Goal: Task Accomplishment & Management: Manage account settings

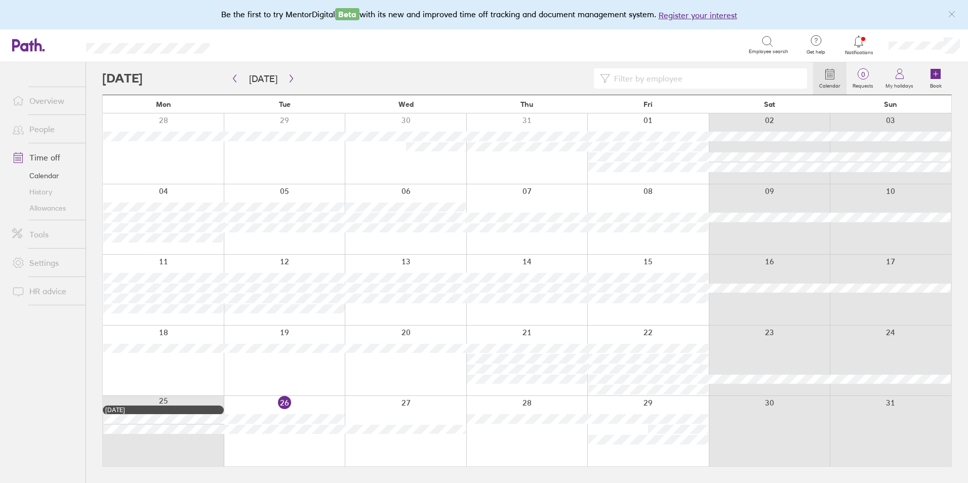
click at [631, 408] on div at bounding box center [648, 431] width 122 height 70
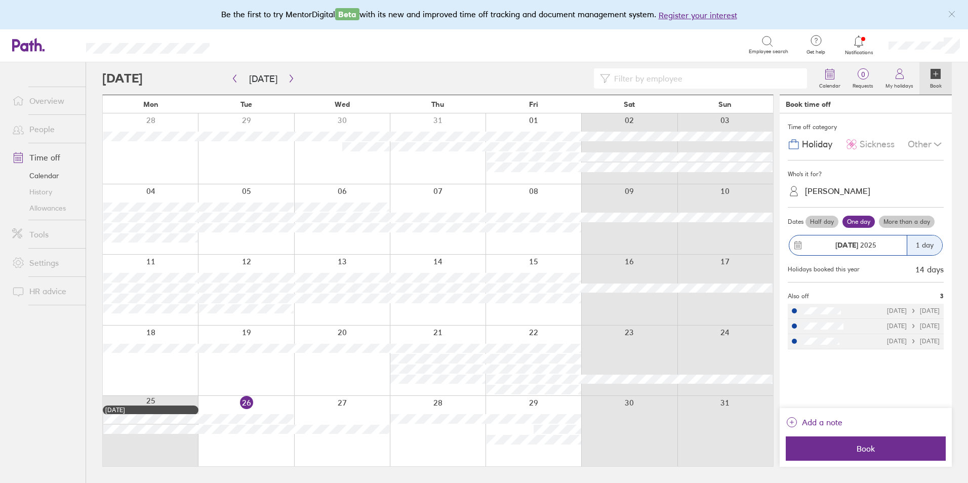
click at [871, 189] on div "[PERSON_NAME]" at bounding box center [872, 191] width 144 height 16
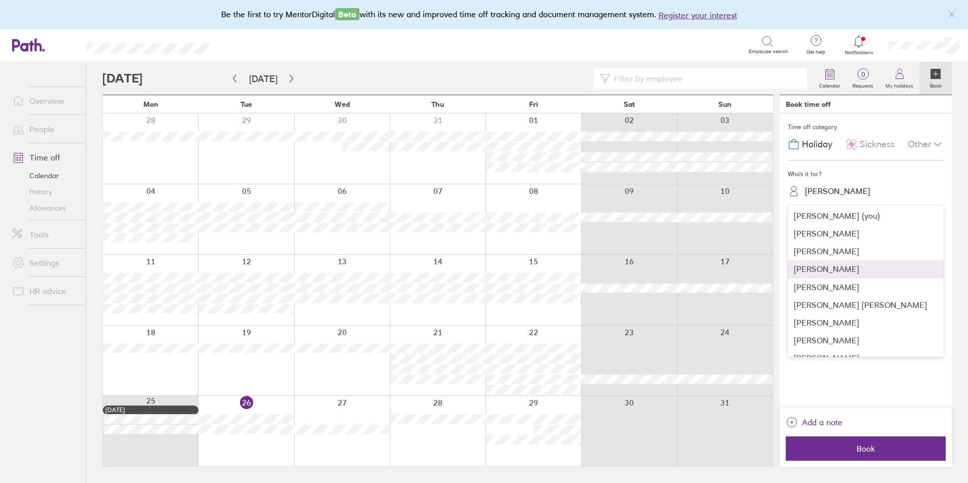
click at [838, 272] on div "[PERSON_NAME]" at bounding box center [866, 269] width 156 height 18
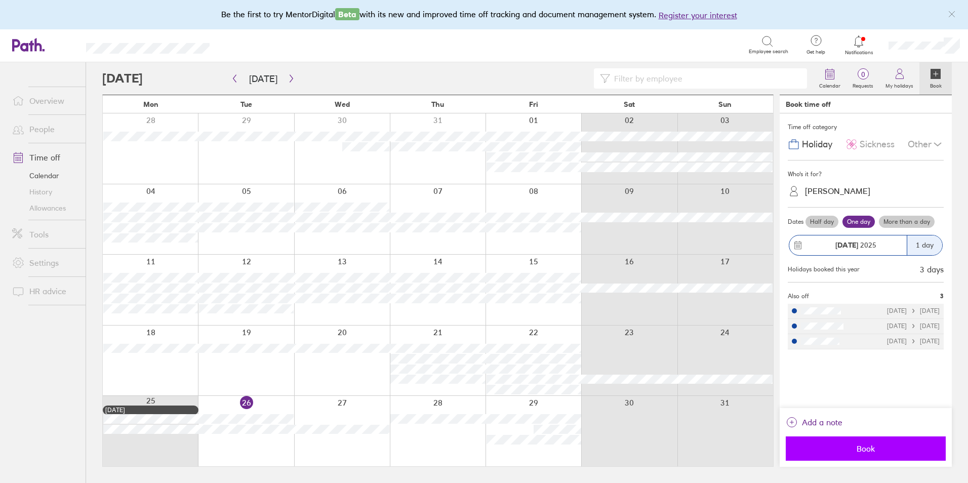
click at [875, 449] on span "Book" at bounding box center [866, 448] width 146 height 9
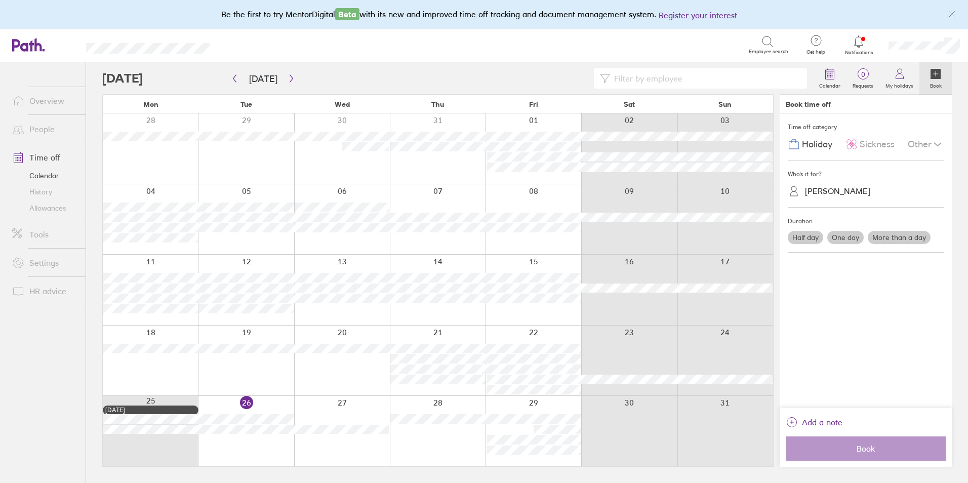
click at [49, 158] on link "Time off" at bounding box center [45, 157] width 82 height 20
